Goal: Task Accomplishment & Management: Manage account settings

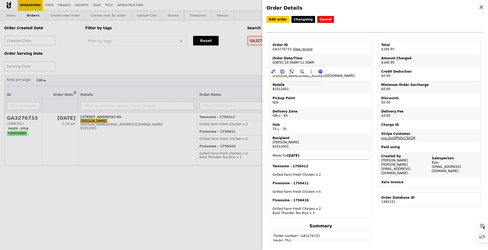
select select "100"
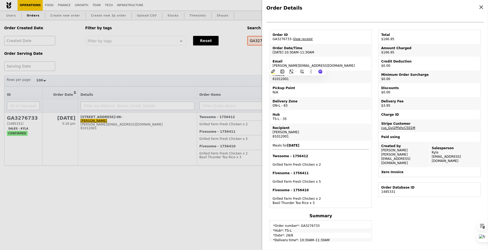
click at [176, 81] on div "Order Details Edit order Changelog Cancel Order ID GA3276733 – View receipt Ord…" at bounding box center [244, 125] width 488 height 250
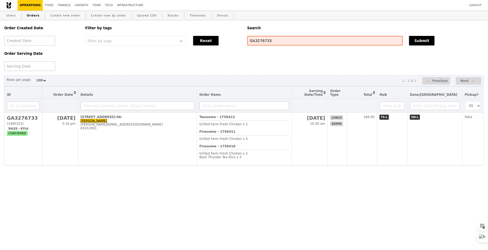
scroll to position [32, 0]
click at [73, 6] on link "Growth" at bounding box center [82, 5] width 18 height 11
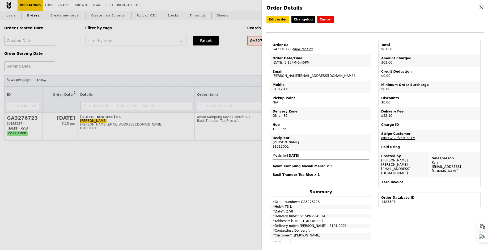
select select "100"
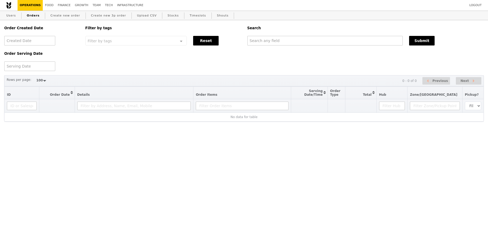
select select "100"
click at [292, 31] on div "Search" at bounding box center [365, 28] width 243 height 16
click at [292, 38] on input "text" at bounding box center [325, 41] width 156 height 10
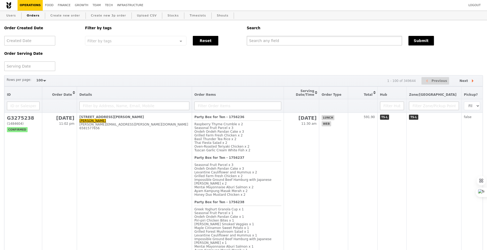
paste input "[PERSON_NAME][EMAIL_ADDRESS][DOMAIN_NAME]"
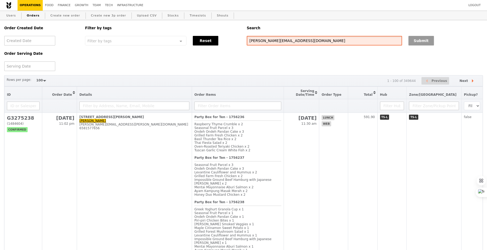
type input "[PERSON_NAME][EMAIL_ADDRESS][DOMAIN_NAME]"
click at [425, 40] on button "Submit" at bounding box center [420, 41] width 25 height 10
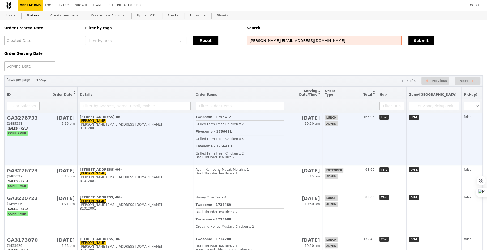
click at [177, 134] on td "10 College Avenue West, #RC1-01-06- Karen Low karenlow@nus.edu.sg 81012001" at bounding box center [135, 139] width 116 height 53
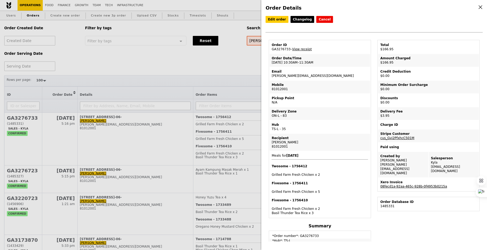
click at [405, 184] on link "08fecd1a-92aa-465c-928b-0f4953b0215a" at bounding box center [413, 186] width 67 height 4
